Goal: Task Accomplishment & Management: Complete application form

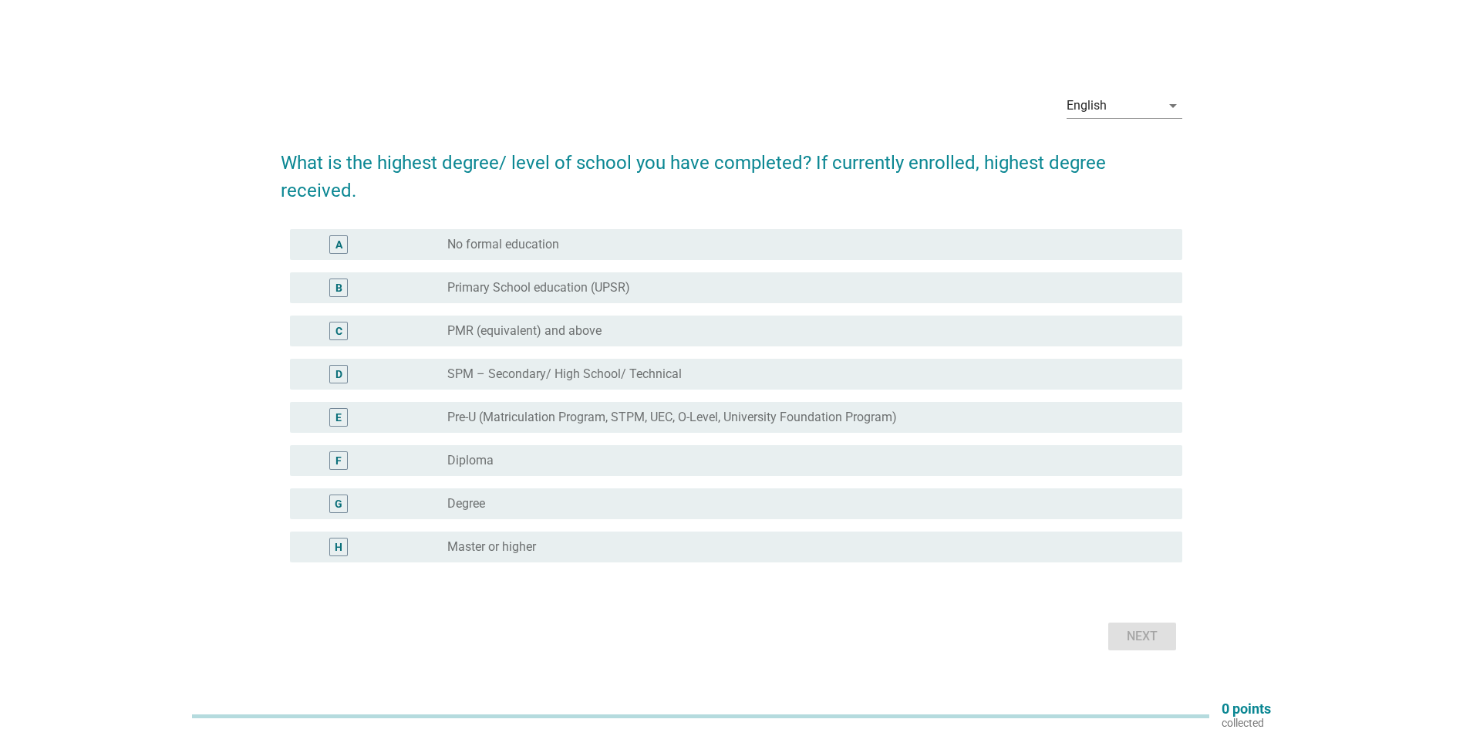
click at [543, 365] on div "radio_button_unchecked SPM – Secondary/ High School/ Technical" at bounding box center [808, 374] width 723 height 19
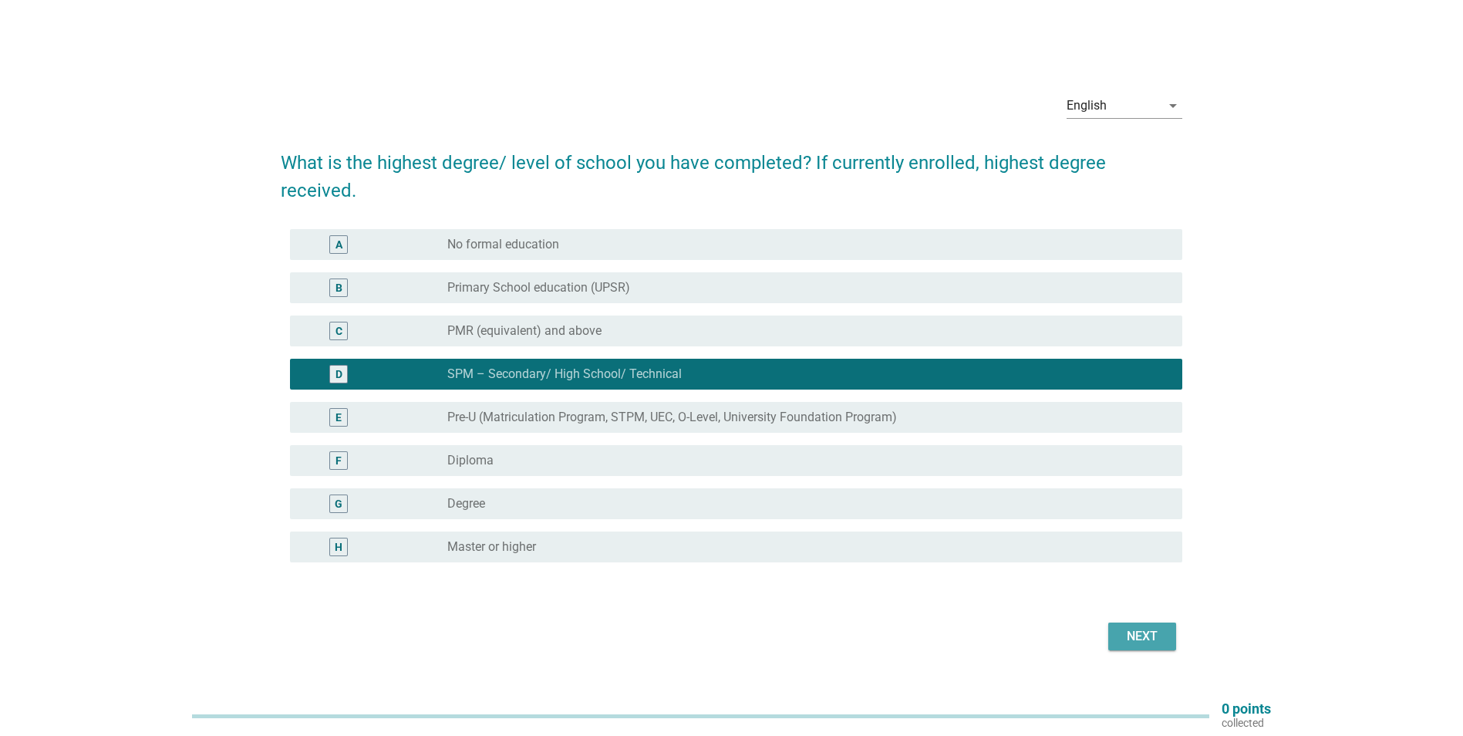
click at [1124, 628] on div "Next" at bounding box center [1141, 636] width 43 height 19
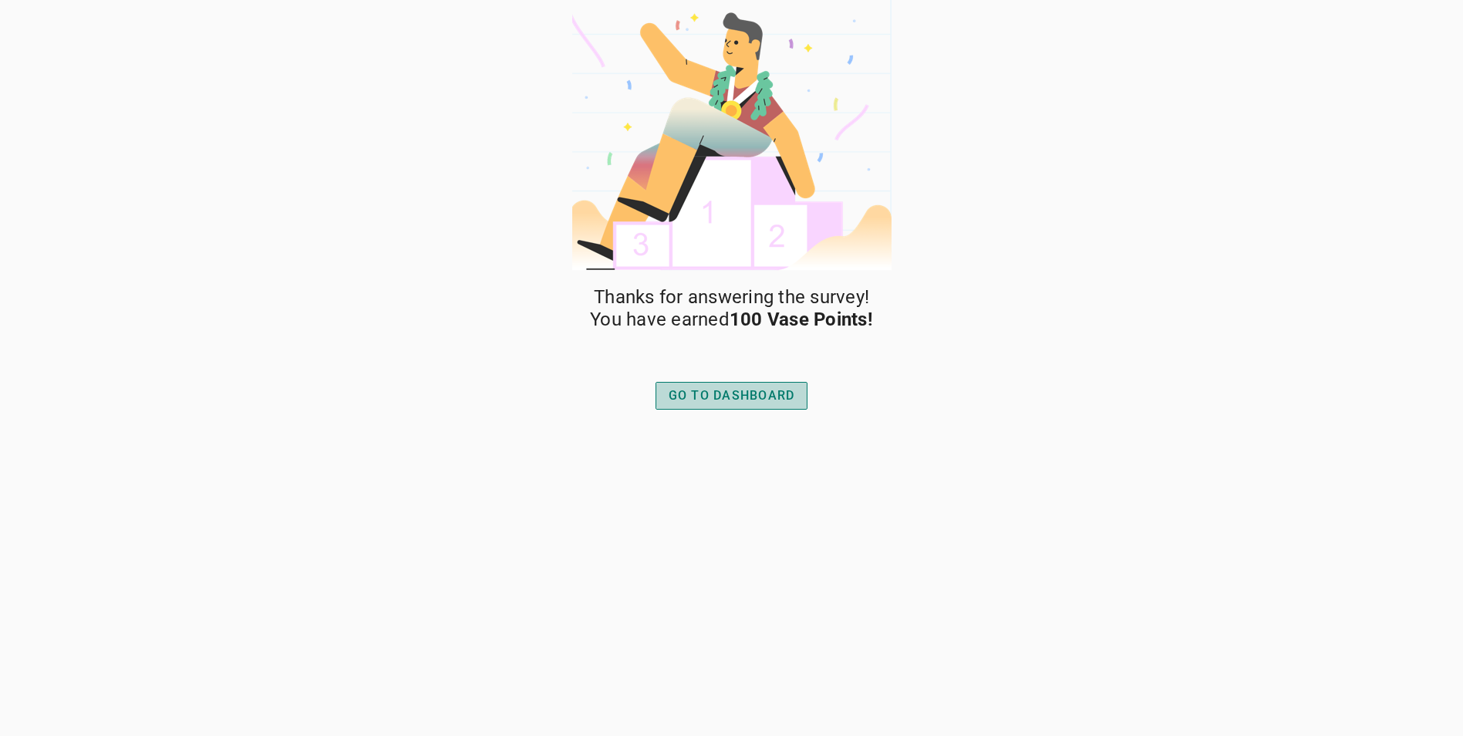
click at [762, 392] on div "GO TO DASHBOARD" at bounding box center [732, 395] width 126 height 19
click at [746, 393] on div "GO TO DASHBOARD" at bounding box center [732, 395] width 126 height 19
